Goal: Transaction & Acquisition: Purchase product/service

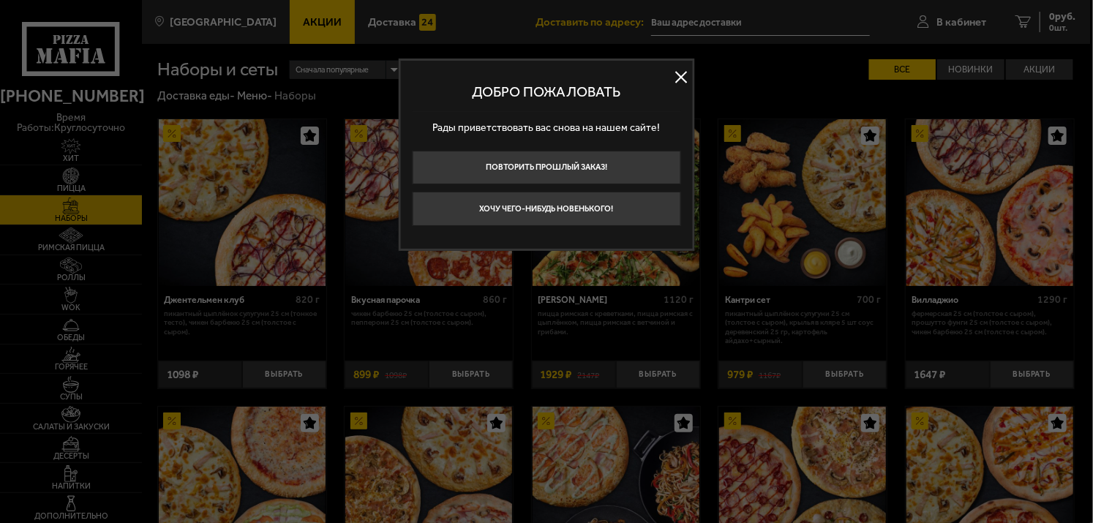
type input "[STREET_ADDRESS]"
click at [684, 76] on button at bounding box center [681, 77] width 22 height 22
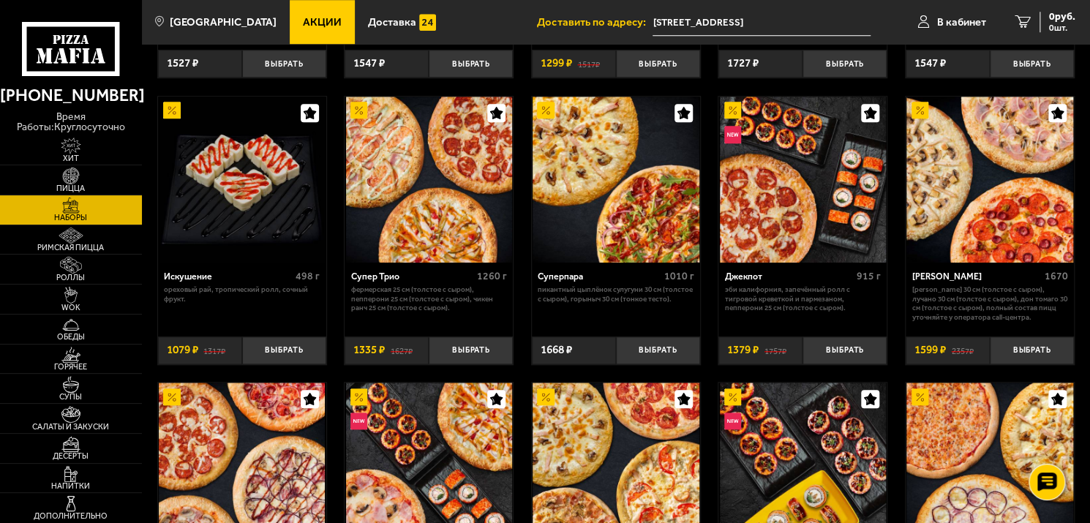
scroll to position [571, 0]
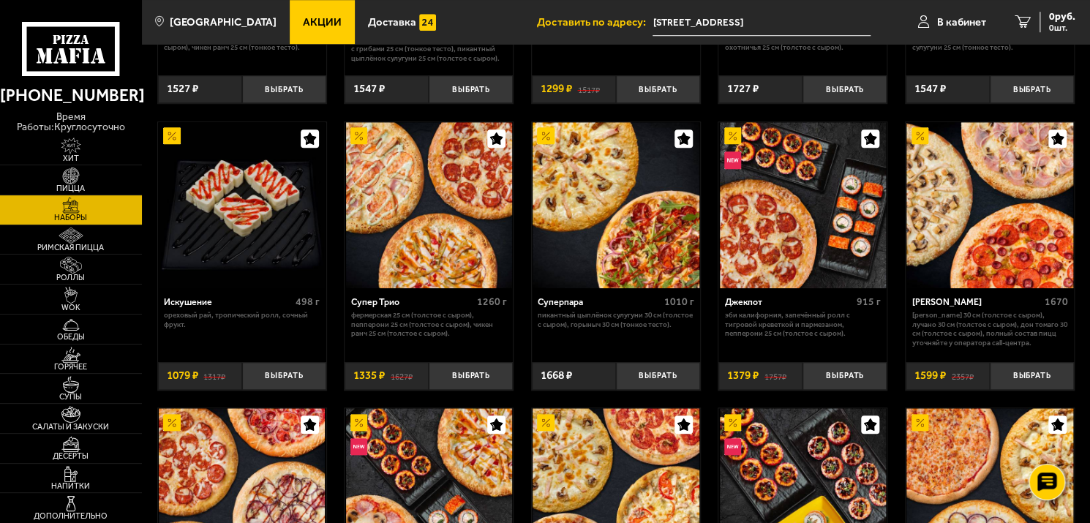
click at [309, 31] on link "Акции" at bounding box center [322, 22] width 65 height 44
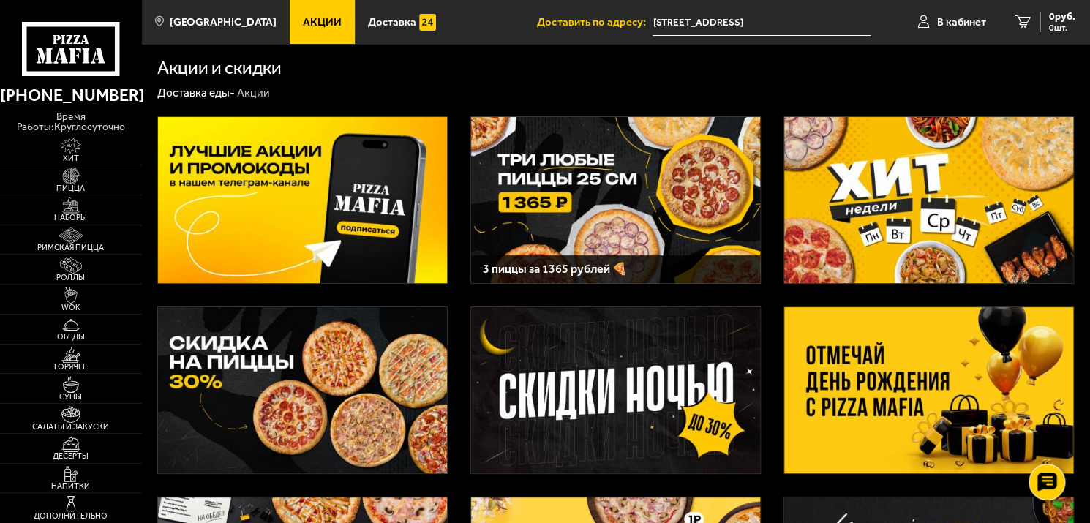
click at [612, 167] on img at bounding box center [615, 200] width 289 height 166
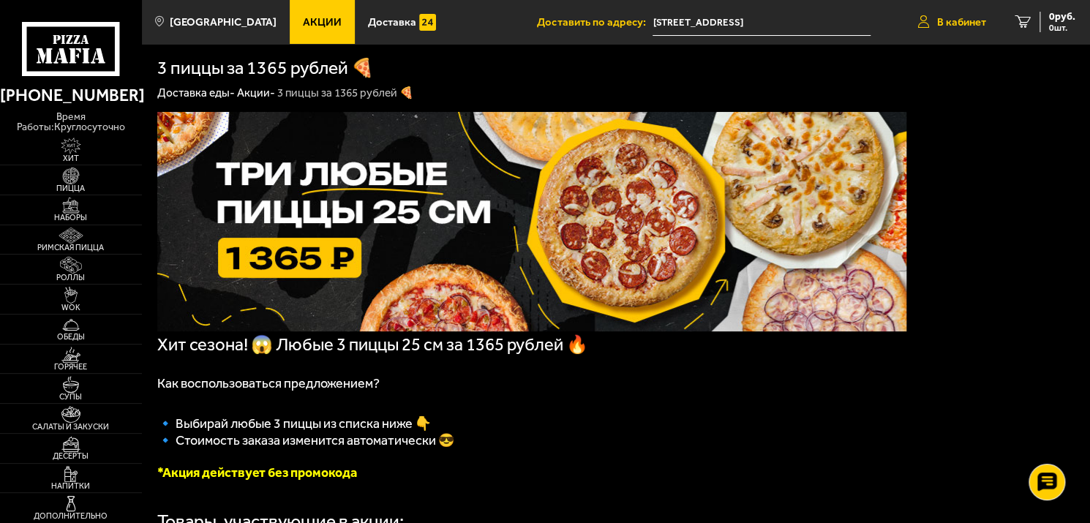
click at [946, 26] on span "В кабинет" at bounding box center [961, 22] width 49 height 11
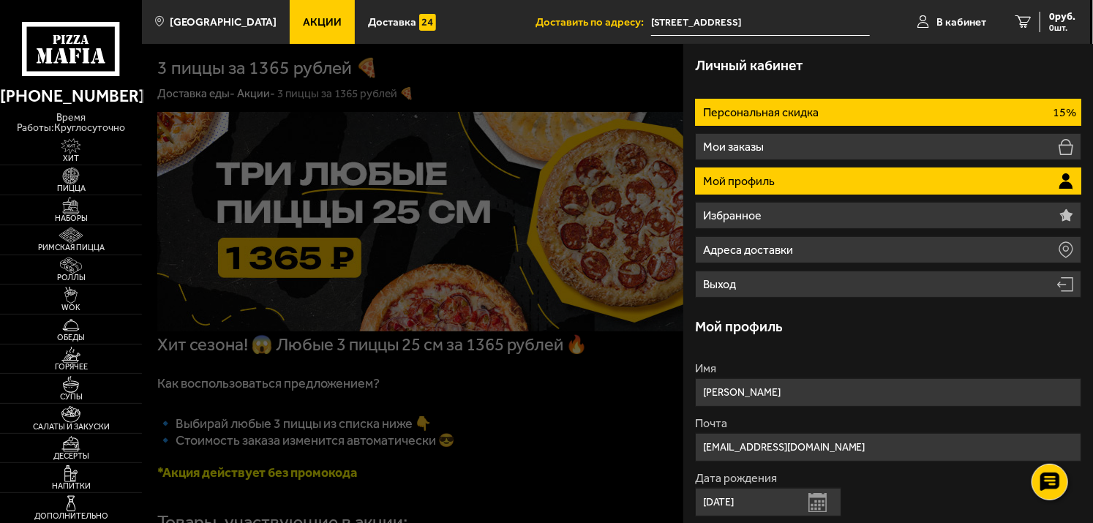
click at [864, 105] on li "Персональная скидка 15%" at bounding box center [888, 112] width 387 height 27
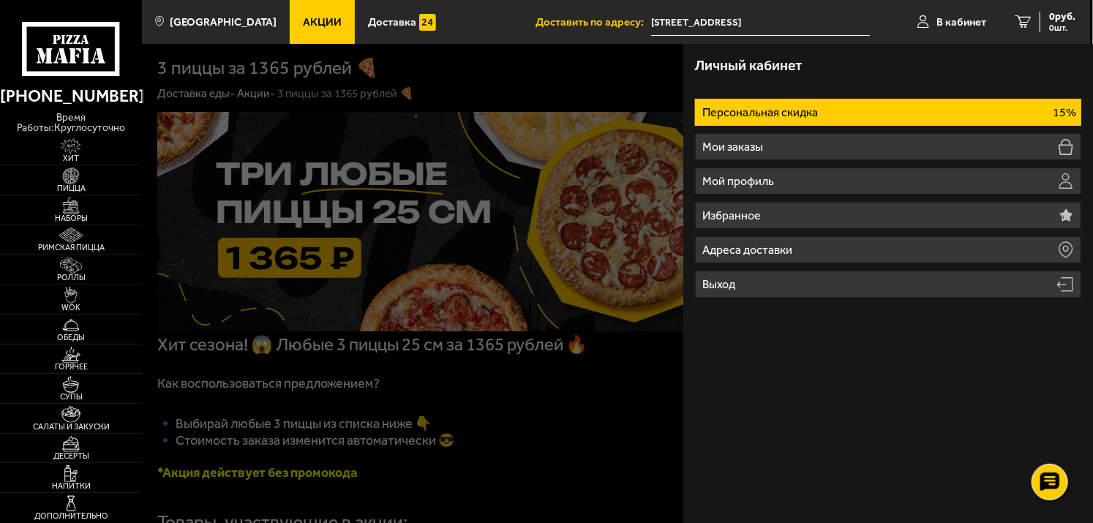
click at [832, 113] on li "Персональная скидка 15%" at bounding box center [888, 112] width 387 height 27
click at [1071, 111] on p "15%" at bounding box center [1064, 113] width 23 height 12
click at [542, 87] on div at bounding box center [688, 305] width 1093 height 523
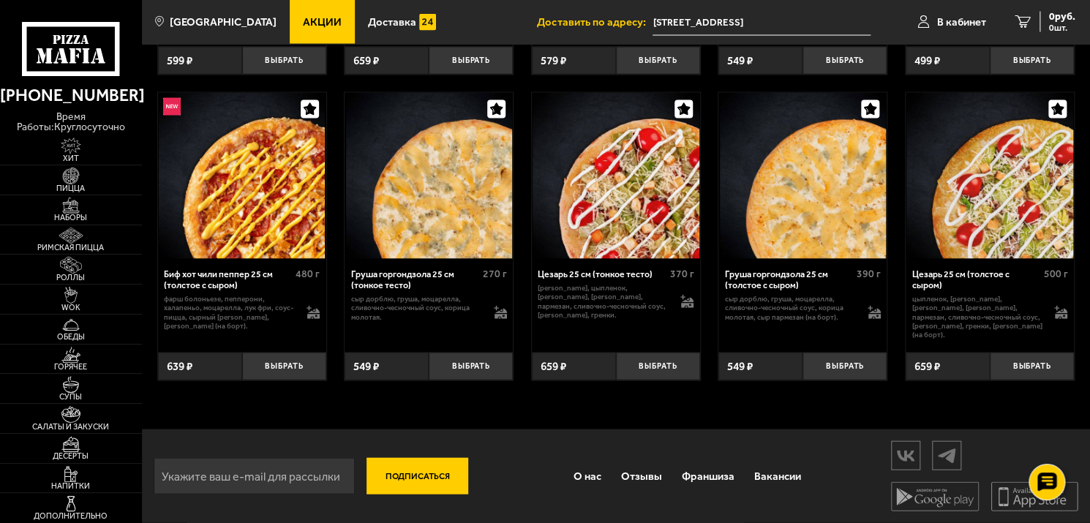
scroll to position [4076, 0]
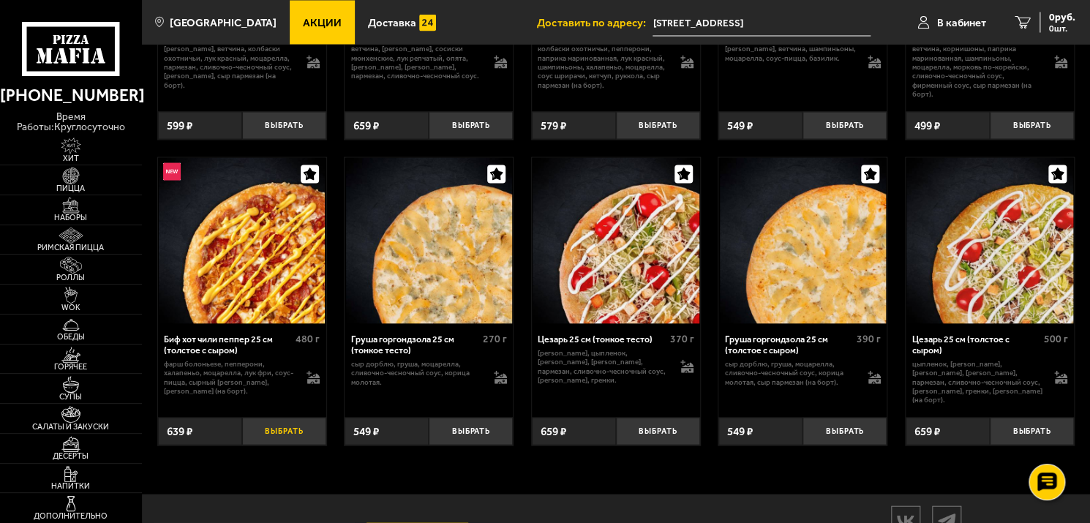
click at [265, 430] on button "Выбрать" at bounding box center [284, 431] width 84 height 28
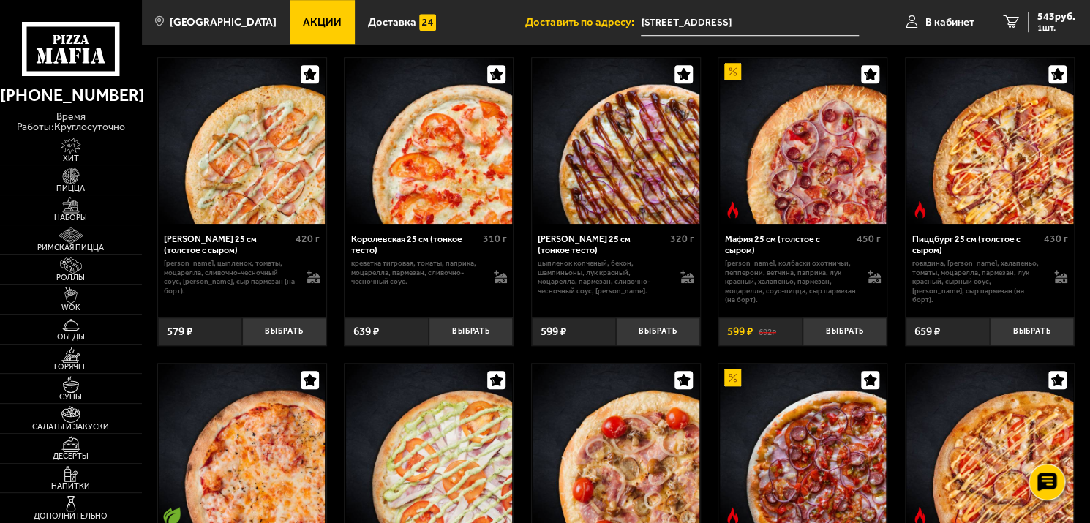
scroll to position [3271, 0]
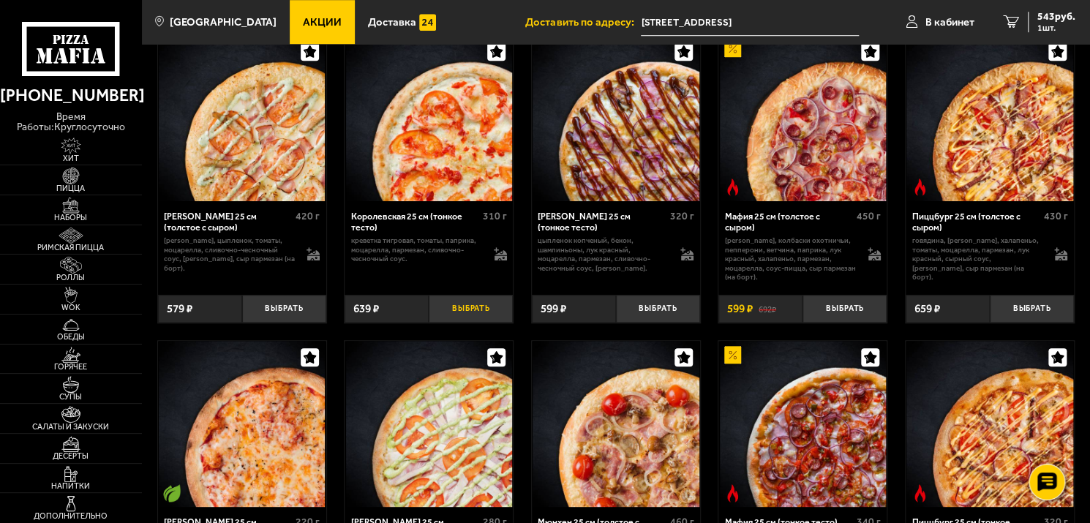
click at [452, 315] on button "Выбрать" at bounding box center [471, 309] width 84 height 28
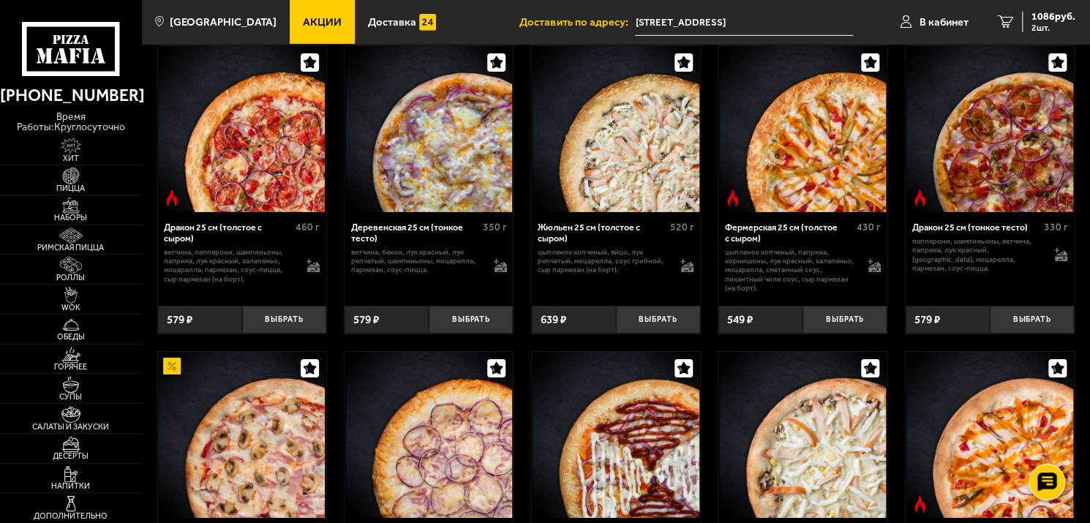
scroll to position [2320, 0]
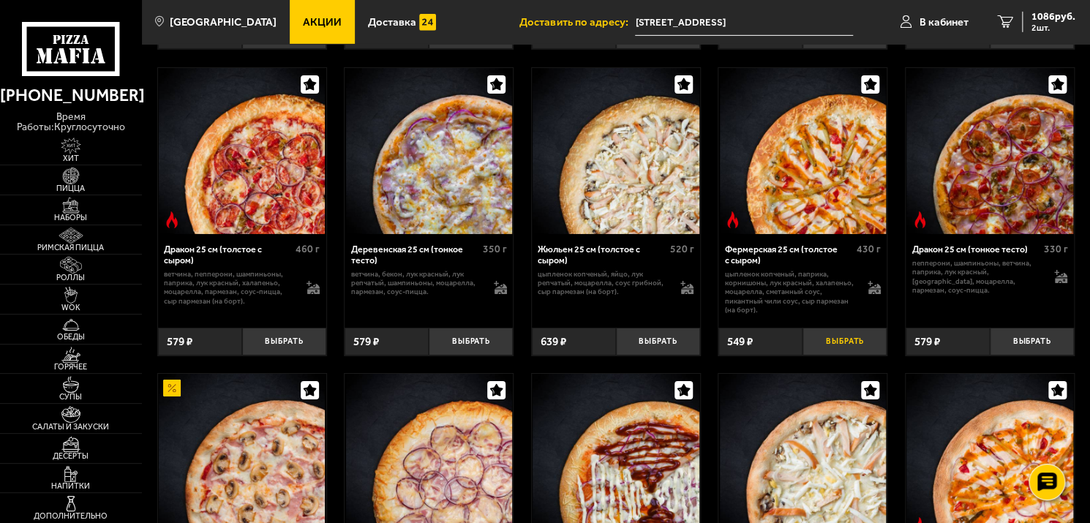
click at [832, 340] on button "Выбрать" at bounding box center [845, 342] width 84 height 28
click at [1040, 26] on span "3 шт." at bounding box center [1054, 27] width 44 height 9
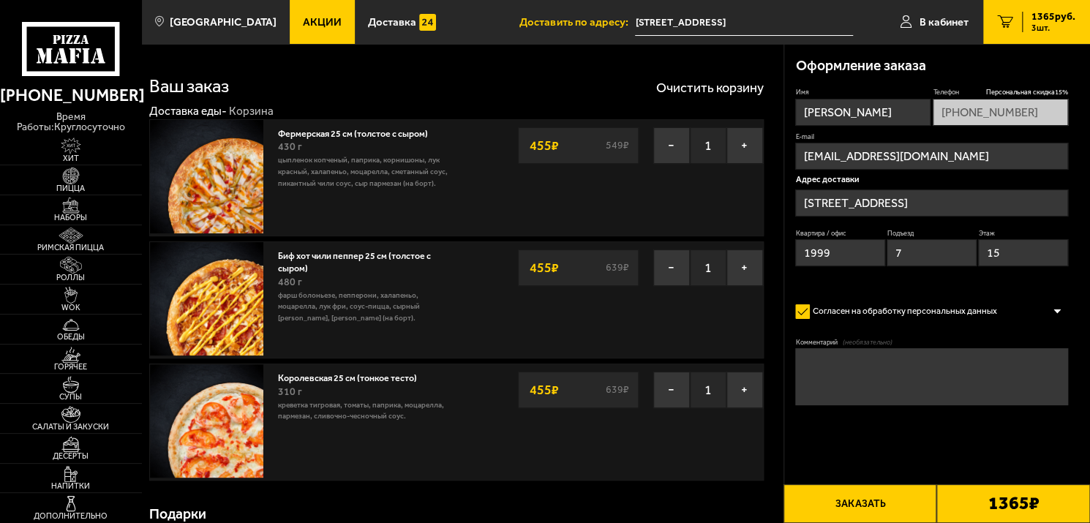
click at [1049, 307] on div at bounding box center [1058, 311] width 22 height 11
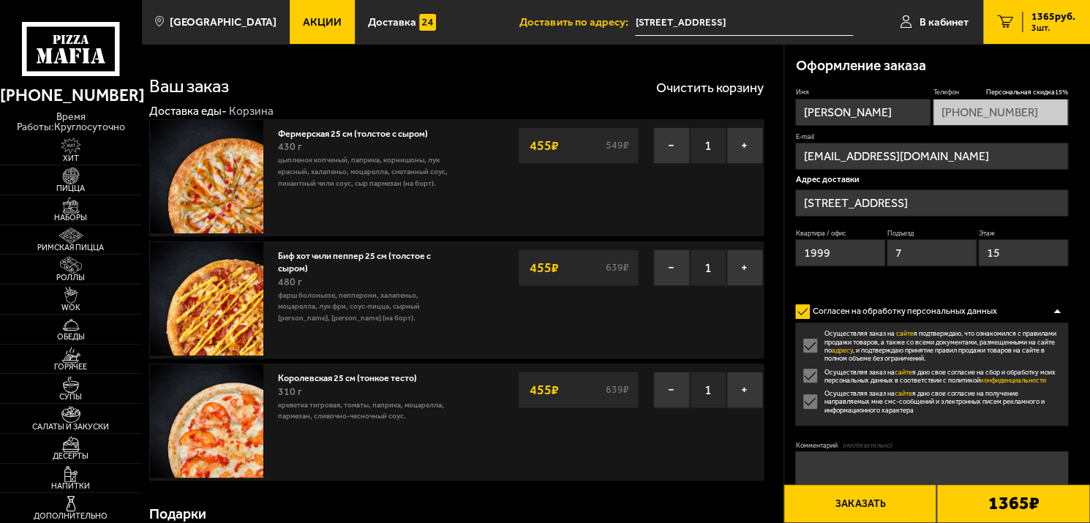
click at [1049, 307] on div at bounding box center [1058, 311] width 22 height 11
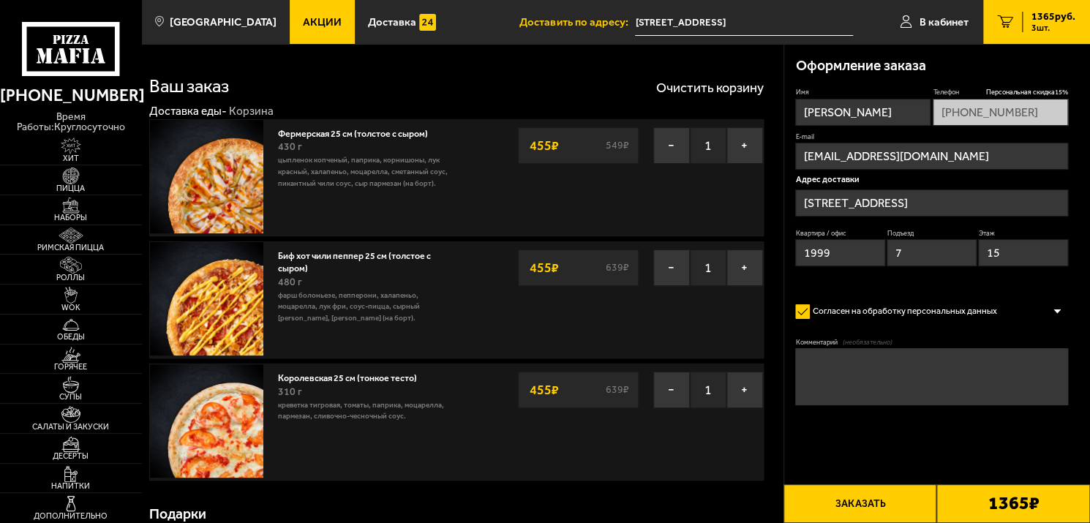
click at [1049, 307] on div at bounding box center [1058, 311] width 22 height 11
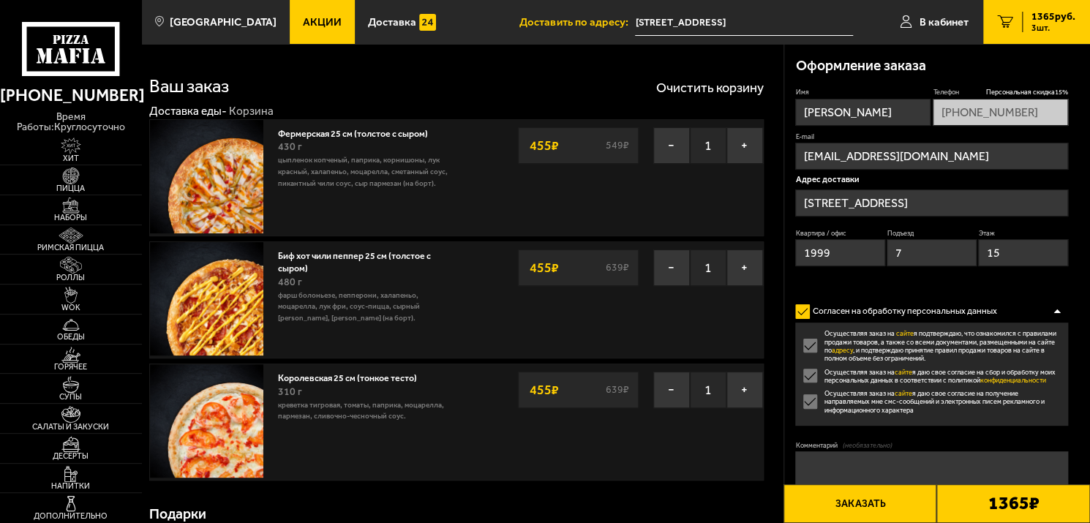
click at [1059, 310] on div at bounding box center [1058, 311] width 22 height 11
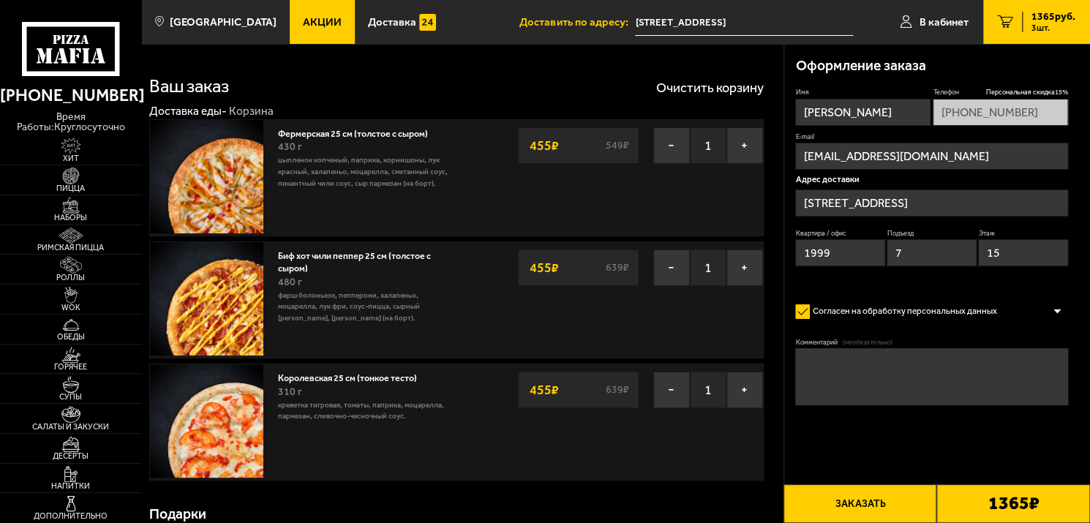
click at [874, 506] on button "Заказать" at bounding box center [861, 503] width 154 height 39
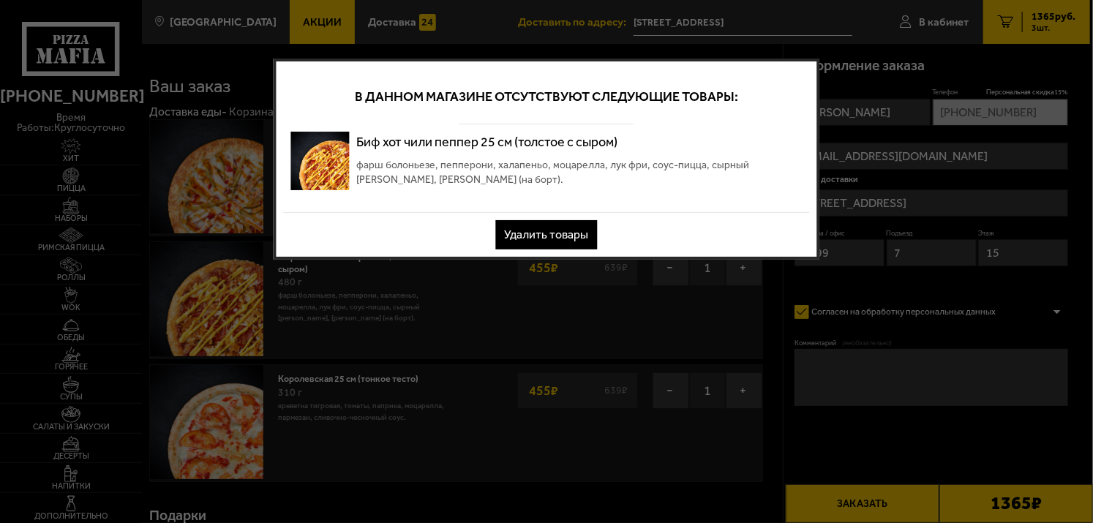
click at [545, 231] on button "Удалить товары" at bounding box center [547, 234] width 102 height 29
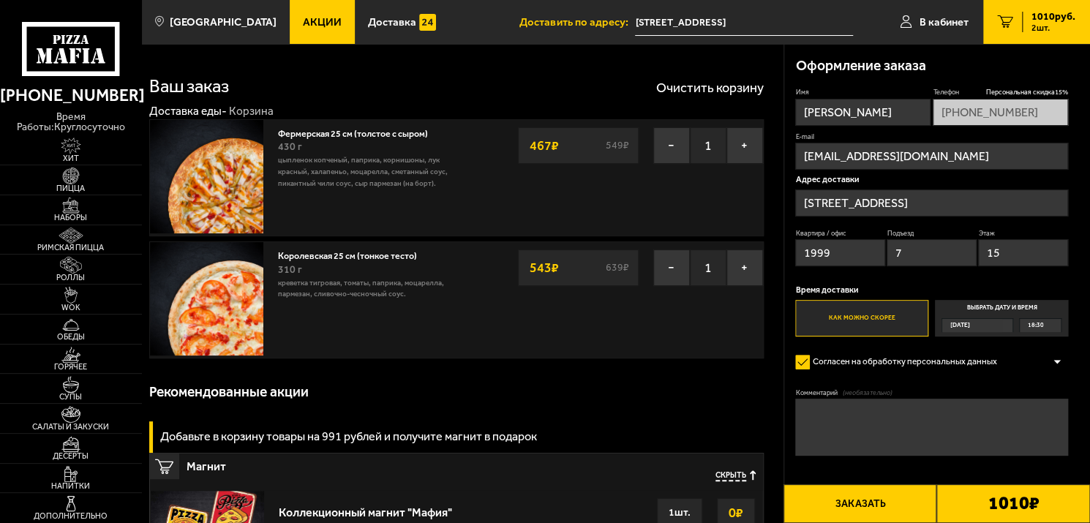
click at [297, 37] on link "Акции" at bounding box center [322, 22] width 65 height 44
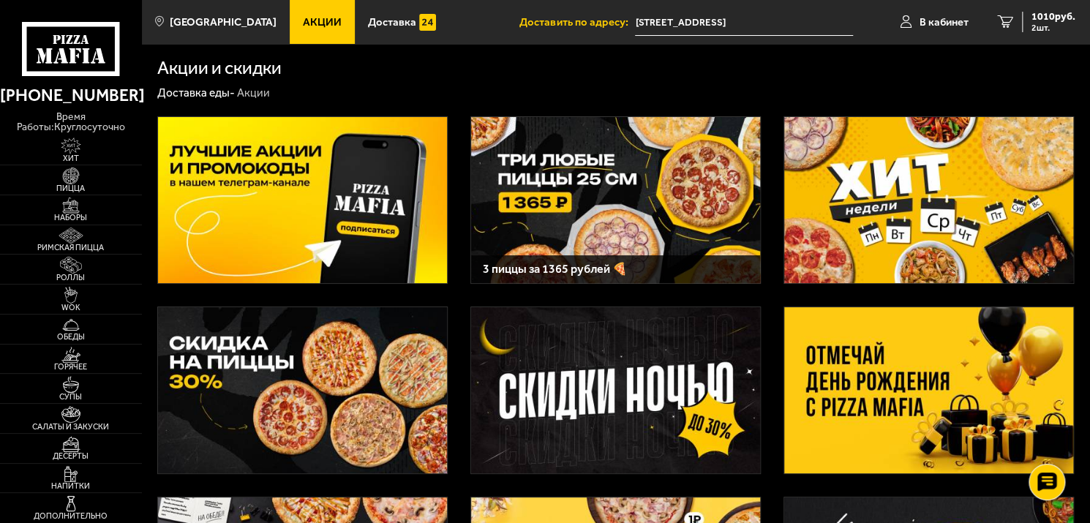
click at [686, 216] on img at bounding box center [615, 200] width 289 height 166
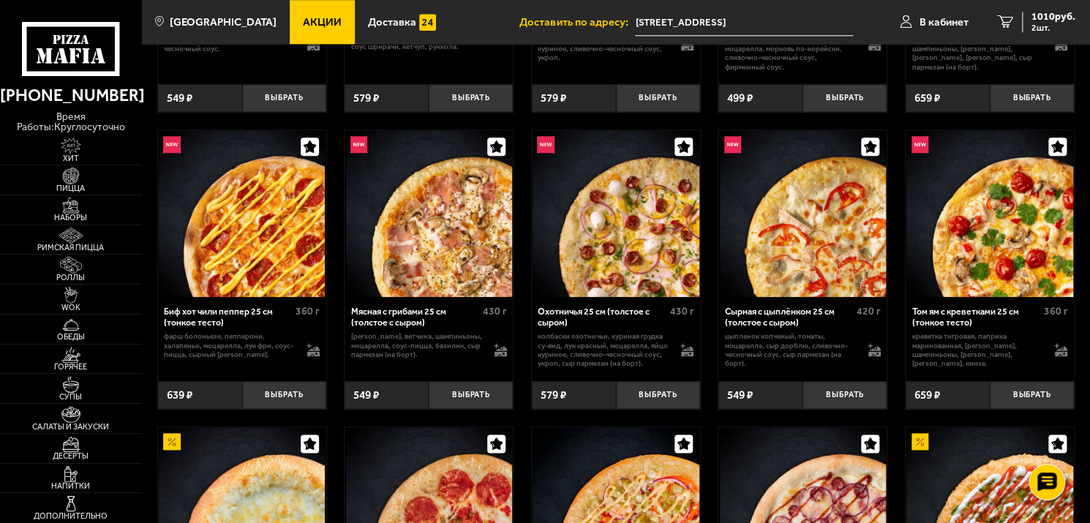
scroll to position [732, 0]
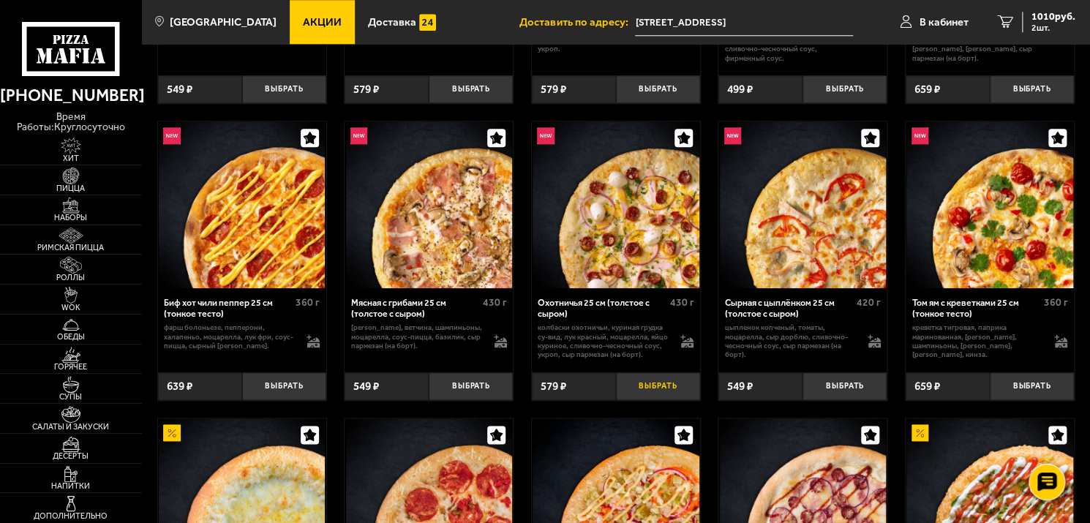
click at [660, 391] on button "Выбрать" at bounding box center [658, 387] width 84 height 28
click at [1029, 28] on div "1365 руб. 3 шт." at bounding box center [1048, 22] width 53 height 20
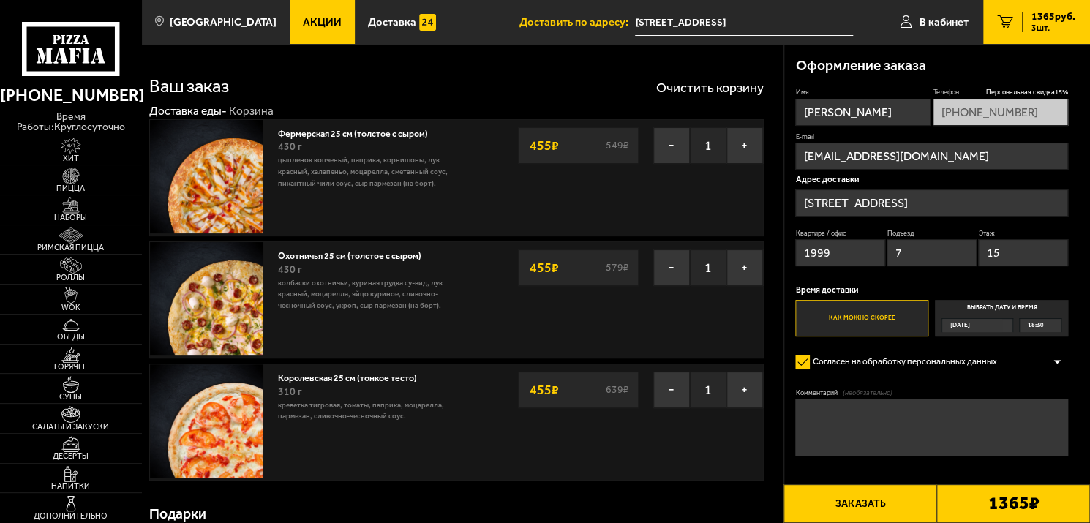
click at [871, 512] on button "Заказать" at bounding box center [861, 503] width 154 height 39
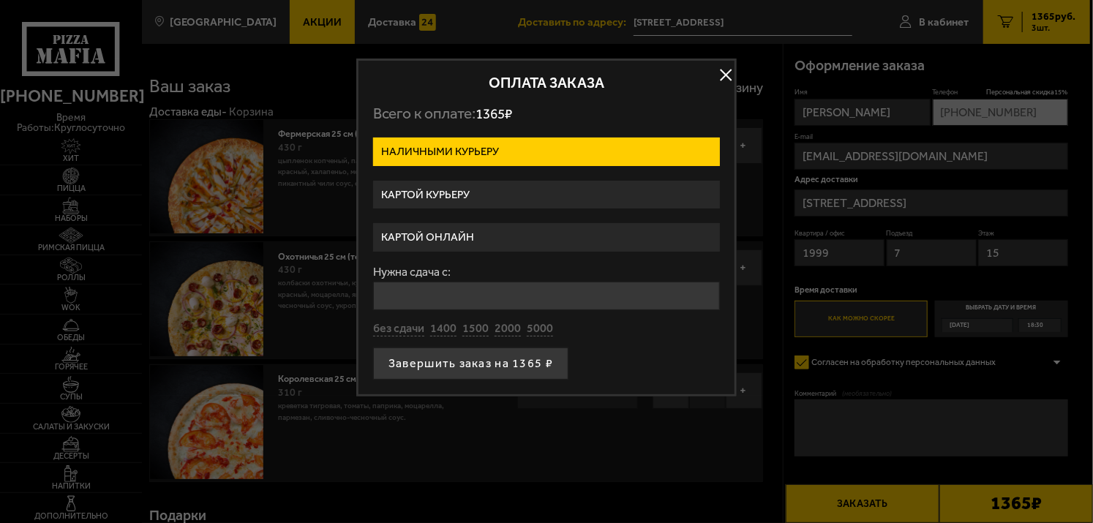
click at [467, 198] on label "Картой курьеру" at bounding box center [546, 195] width 347 height 29
click at [0, 0] on input "Картой курьеру" at bounding box center [0, 0] width 0 height 0
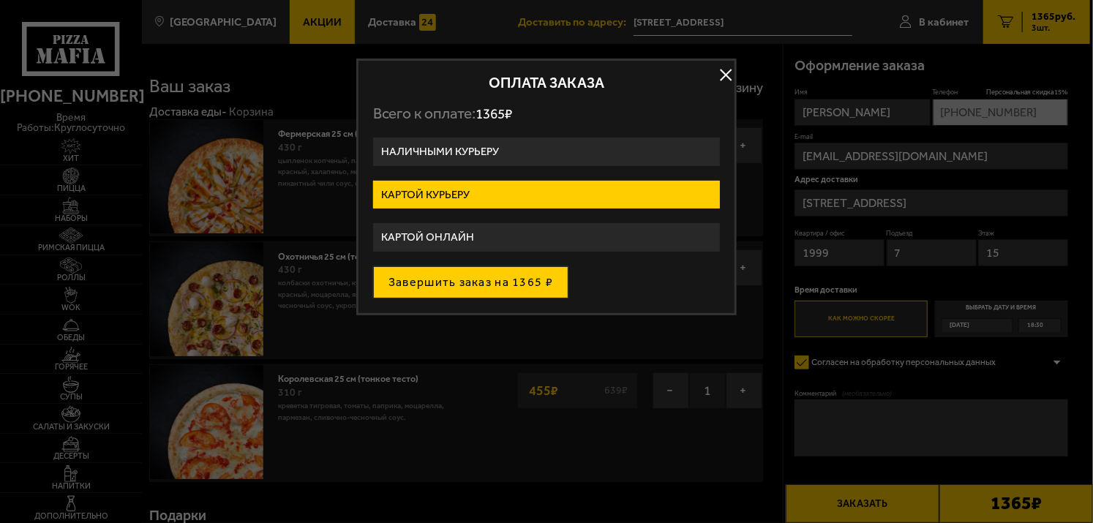
click at [479, 288] on button "Завершить заказ на 1365 ₽" at bounding box center [470, 282] width 195 height 32
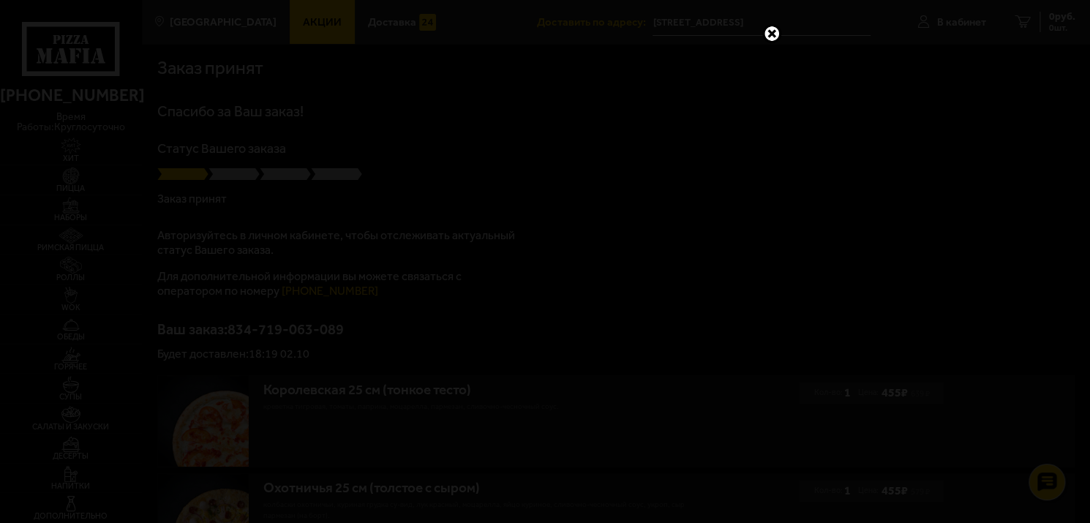
click at [774, 33] on link at bounding box center [772, 33] width 19 height 19
